Goal: Complete application form

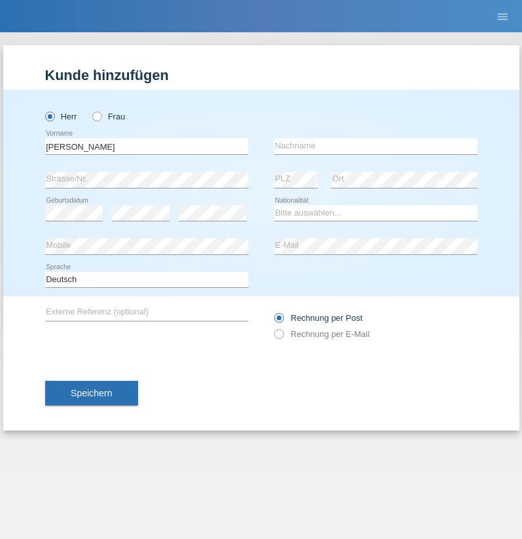
type input "[PERSON_NAME]"
click at [376, 146] on input "text" at bounding box center [375, 146] width 203 height 16
type input "[PERSON_NAME]"
select select "CH"
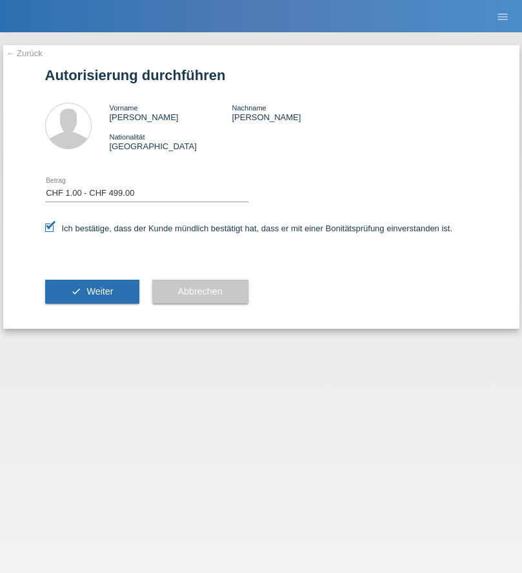
select select "1"
click at [92, 291] on span "Weiter" at bounding box center [100, 291] width 26 height 10
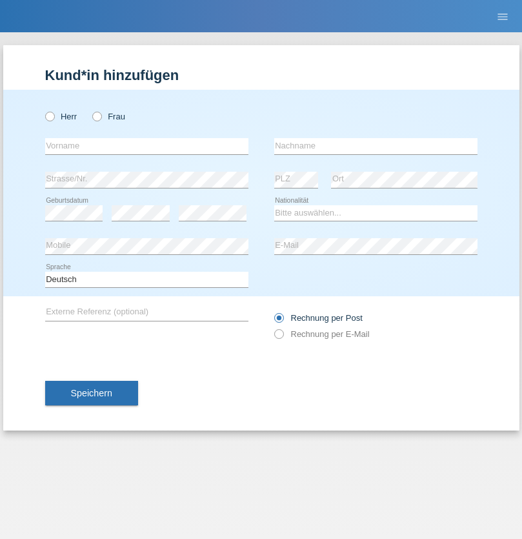
radio input "true"
click at [147, 146] on input "text" at bounding box center [146, 146] width 203 height 16
type input "[PERSON_NAME]"
click at [376, 146] on input "text" at bounding box center [375, 146] width 203 height 16
type input "Botka"
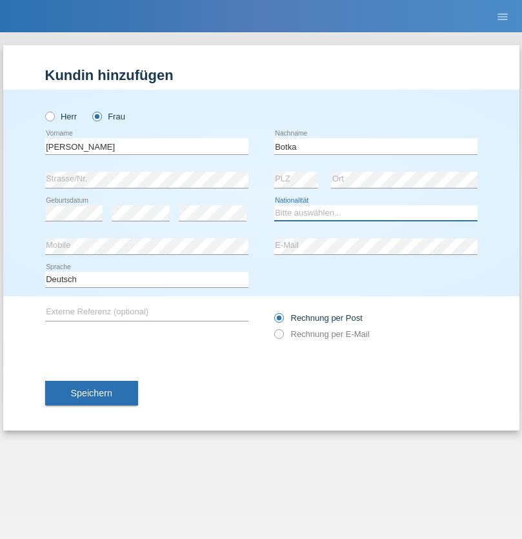
select select "HU"
select select "C"
select select "01"
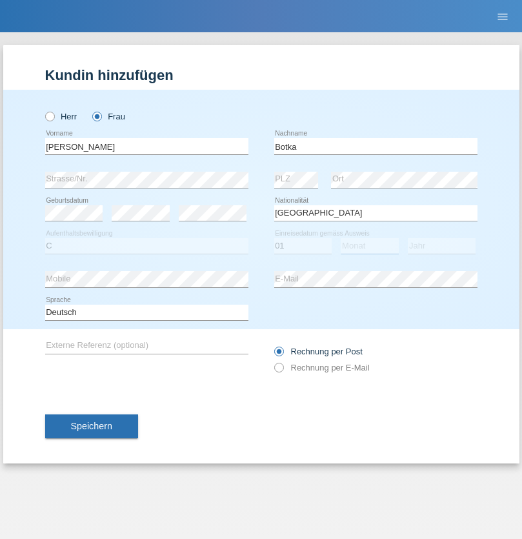
select select "07"
select select "2021"
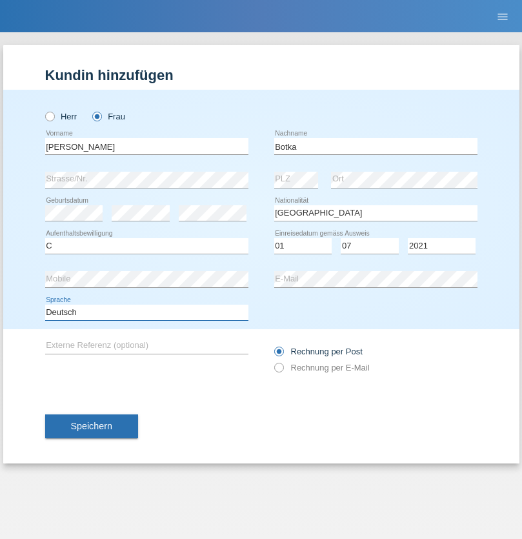
select select "en"
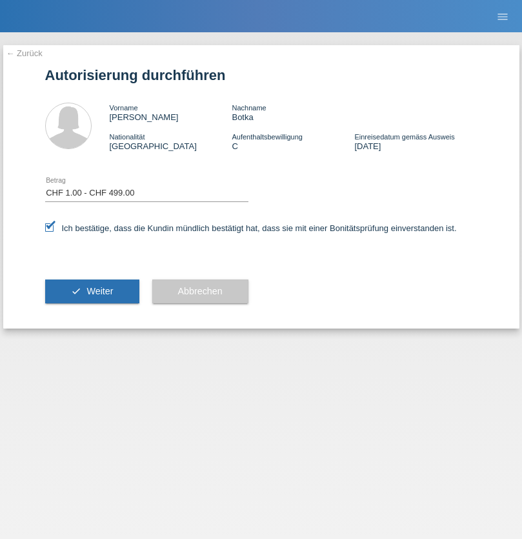
select select "1"
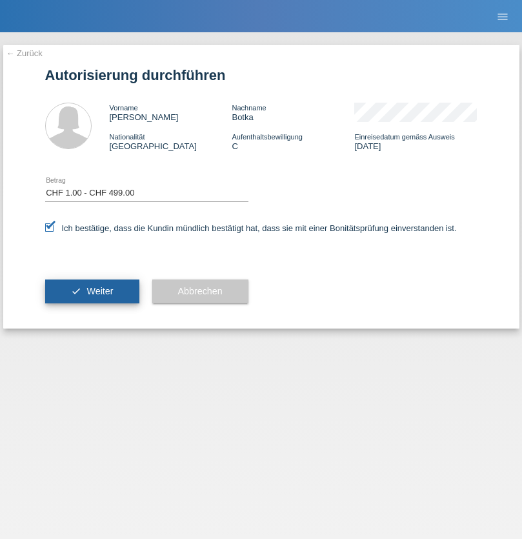
click at [92, 291] on span "Weiter" at bounding box center [100, 291] width 26 height 10
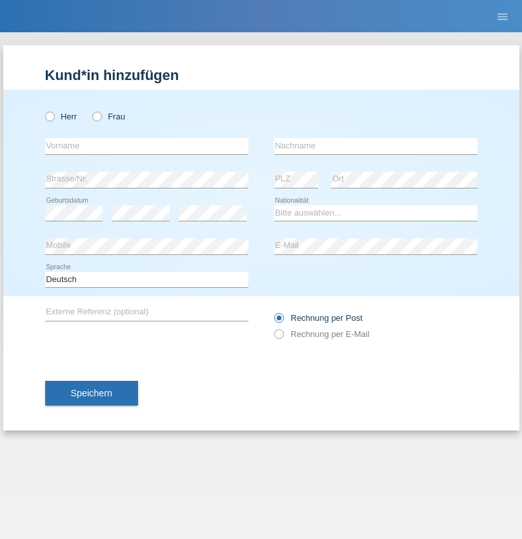
radio input "true"
click at [147, 146] on input "text" at bounding box center [146, 146] width 203 height 16
type input "Joel"
click at [376, 146] on input "text" at bounding box center [375, 146] width 203 height 16
type input "Tinner"
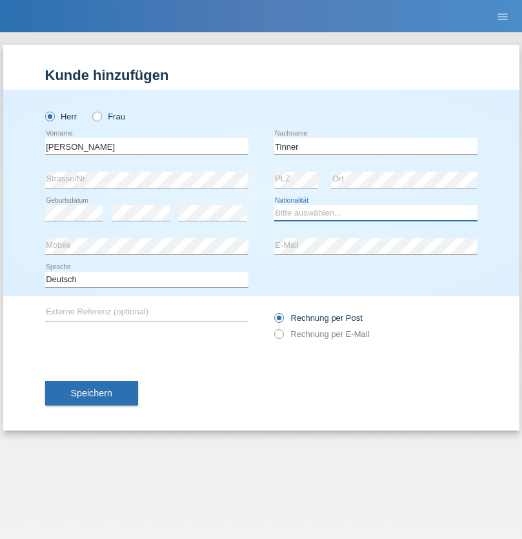
select select "CH"
radio input "true"
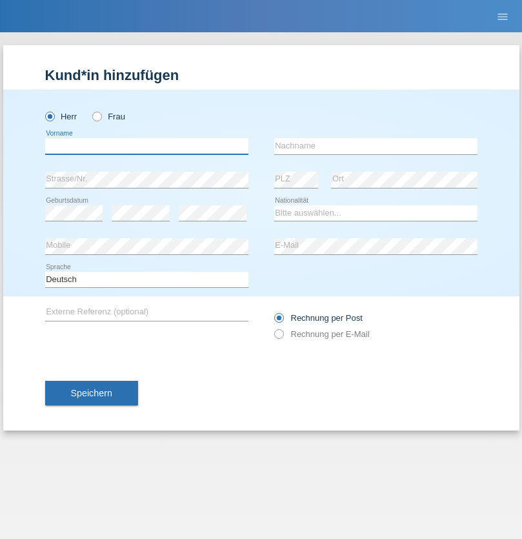
click at [147, 146] on input "text" at bounding box center [146, 146] width 203 height 16
type input "firat"
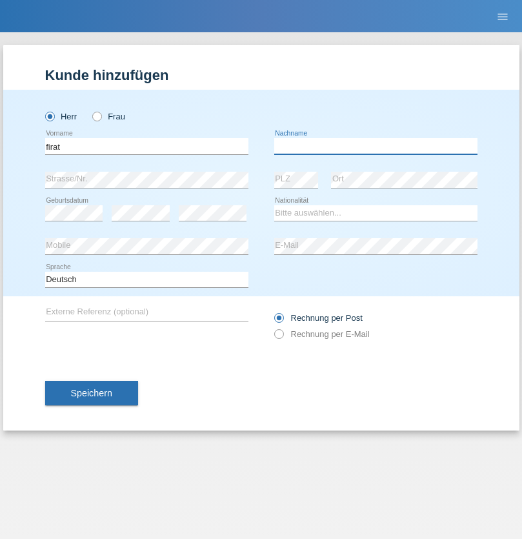
click at [376, 146] on input "text" at bounding box center [375, 146] width 203 height 16
type input "kara"
select select "CH"
